Goal: Entertainment & Leisure: Consume media (video, audio)

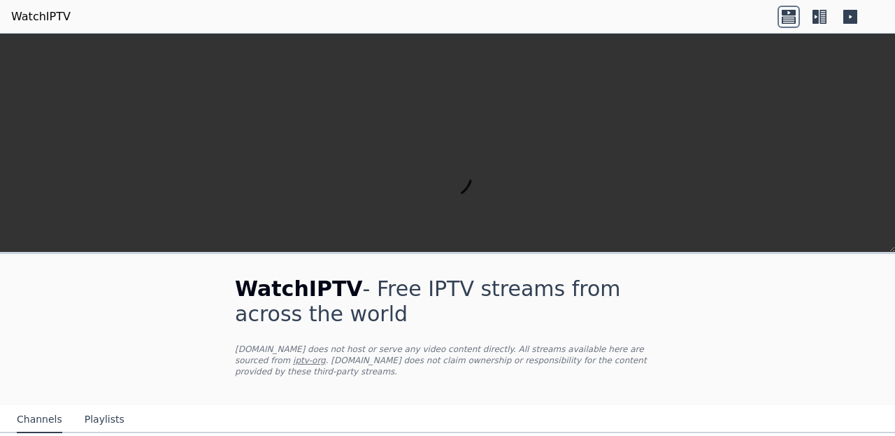
scroll to position [90, 0]
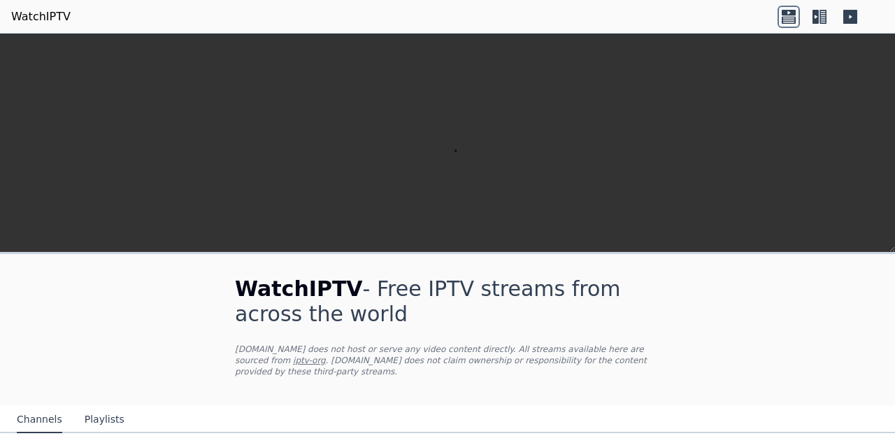
scroll to position [335, 0]
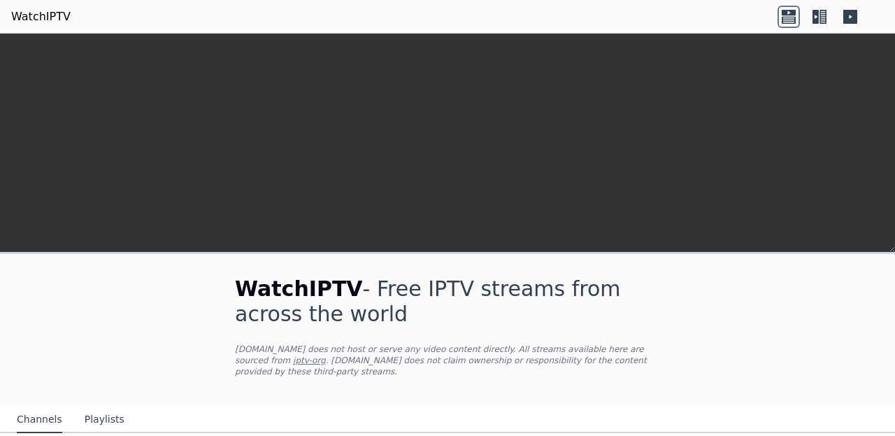
scroll to position [520, 0]
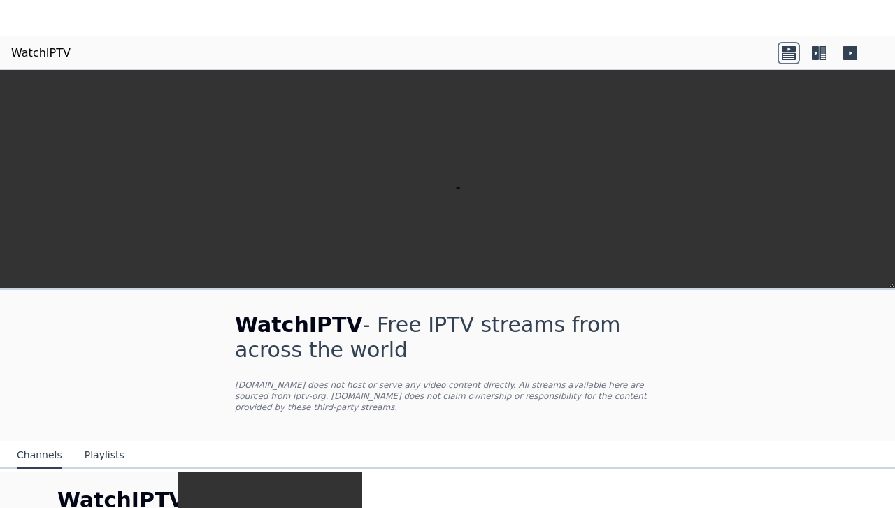
scroll to position [0, 0]
